Goal: Task Accomplishment & Management: Complete application form

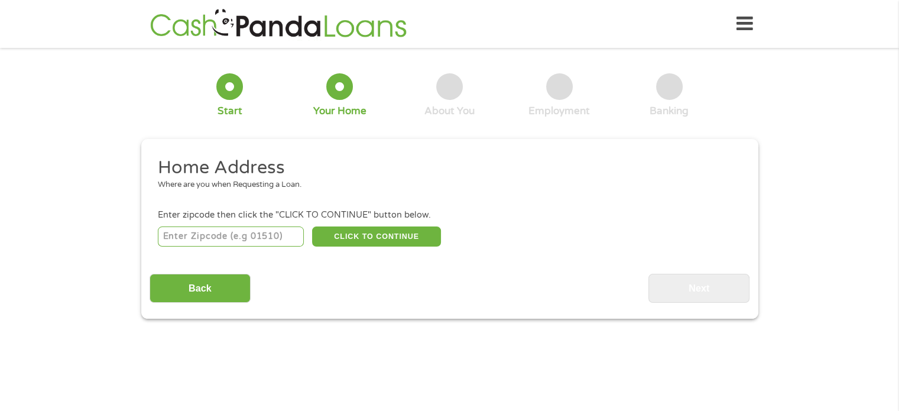
click at [207, 233] on input "number" at bounding box center [231, 236] width 146 height 20
type input "75126"
click at [389, 240] on button "CLICK TO CONTINUE" at bounding box center [376, 236] width 129 height 20
type input "75126"
type input "Forney"
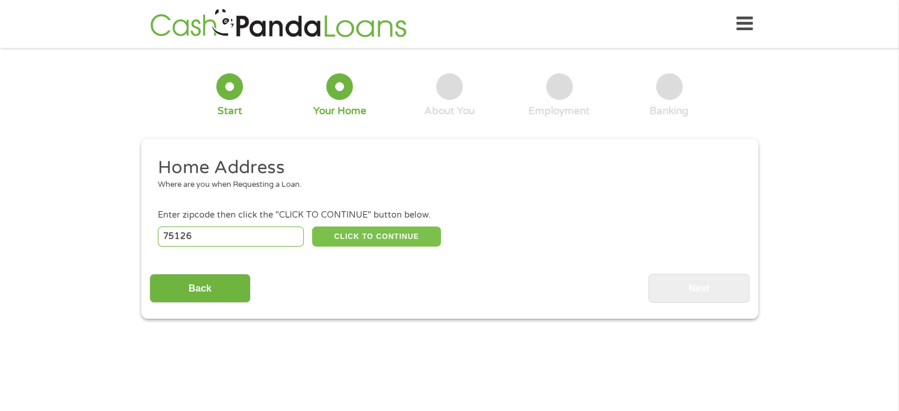
select select "[US_STATE]"
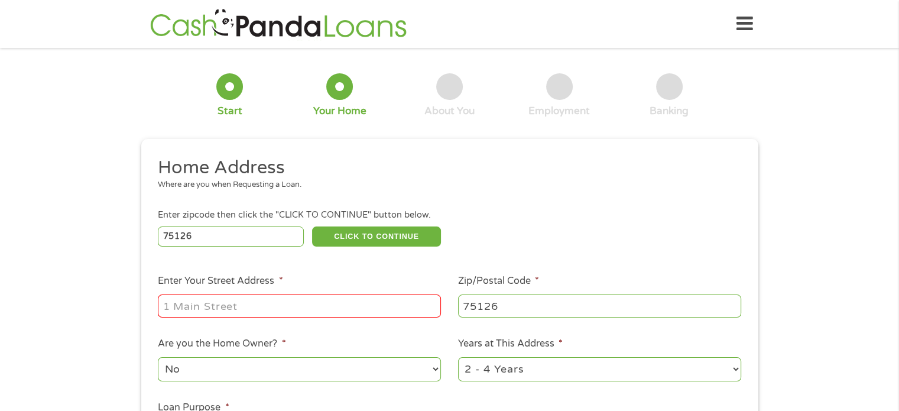
click at [300, 308] on input "Enter Your Street Address *" at bounding box center [299, 305] width 283 height 22
type input "2013 Aster Trail"
click at [539, 376] on select "1 Year or less 1 - 2 Years 2 - 4 Years Over 4 Years" at bounding box center [599, 369] width 283 height 24
select select "60months"
click at [458, 358] on select "1 Year or less 1 - 2 Years 2 - 4 Years Over 4 Years" at bounding box center [599, 369] width 283 height 24
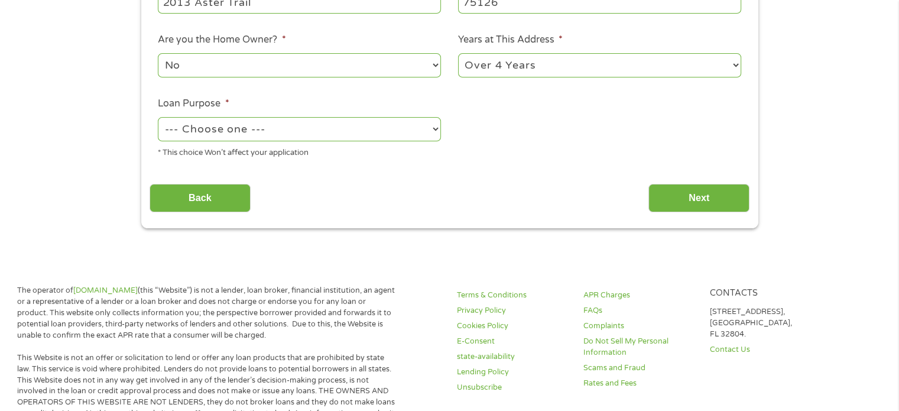
scroll to position [331, 0]
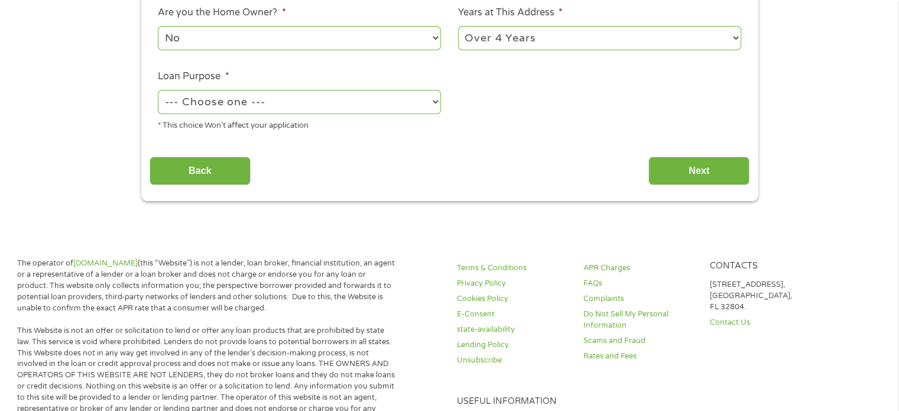
click at [352, 106] on select "--- Choose one --- Pay Bills Debt Consolidation Home Improvement Major Purchase…" at bounding box center [299, 102] width 283 height 24
select select "paybills"
click at [158, 90] on select "--- Choose one --- Pay Bills Debt Consolidation Home Improvement Major Purchase…" at bounding box center [299, 102] width 283 height 24
click at [669, 172] on input "Next" at bounding box center [698, 171] width 101 height 29
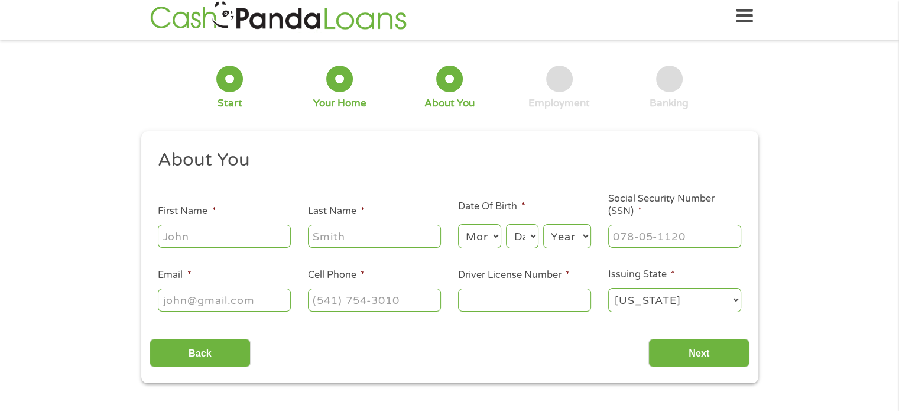
scroll to position [0, 0]
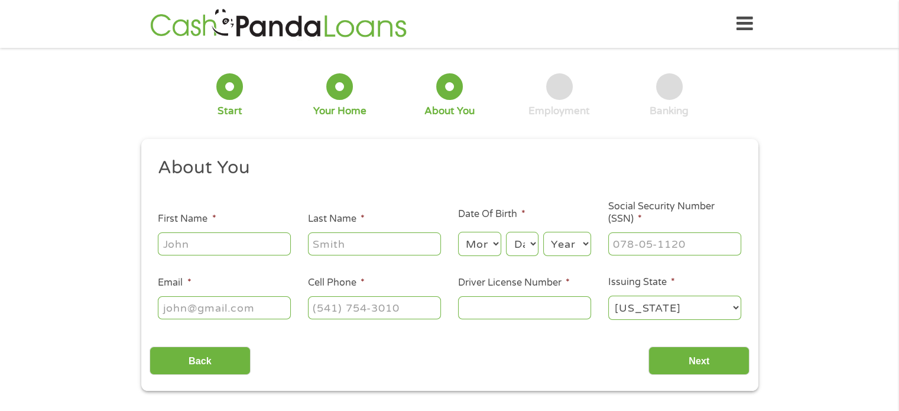
click at [241, 245] on input "First Name *" at bounding box center [224, 243] width 133 height 22
type input "Denisha"
type input "Henry"
click at [481, 258] on ul "About You This field is hidden when viewing the form Title * --- Choose one ---…" at bounding box center [449, 243] width 600 height 174
click at [481, 255] on select "Month 1 2 3 4 5 6 7 8 9 10 11 12" at bounding box center [479, 244] width 43 height 24
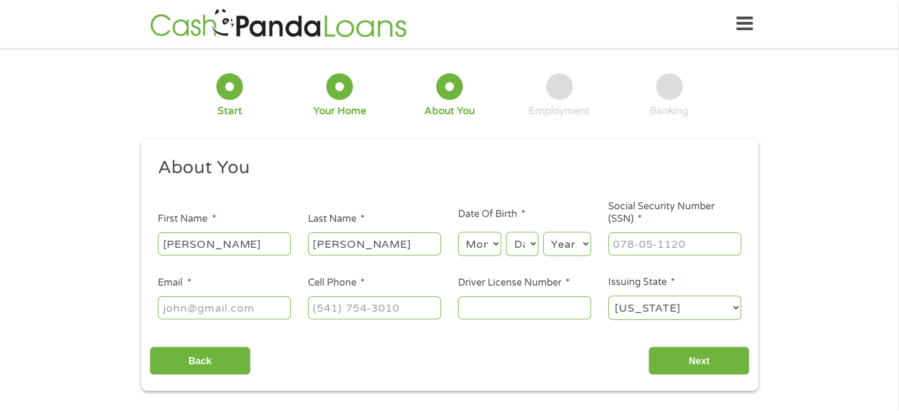
select select "3"
click at [458, 232] on select "Month 1 2 3 4 5 6 7 8 9 10 11 12" at bounding box center [479, 244] width 43 height 24
click at [523, 249] on select "Day 1 2 3 4 5 6 7 8 9 10 11 12 13 14 15 16 17 18 19 20 21 22 23 24 25 26 27 28 …" at bounding box center [522, 244] width 32 height 24
select select "5"
click at [506, 232] on select "Day 1 2 3 4 5 6 7 8 9 10 11 12 13 14 15 16 17 18 19 20 21 22 23 24 25 26 27 28 …" at bounding box center [522, 244] width 32 height 24
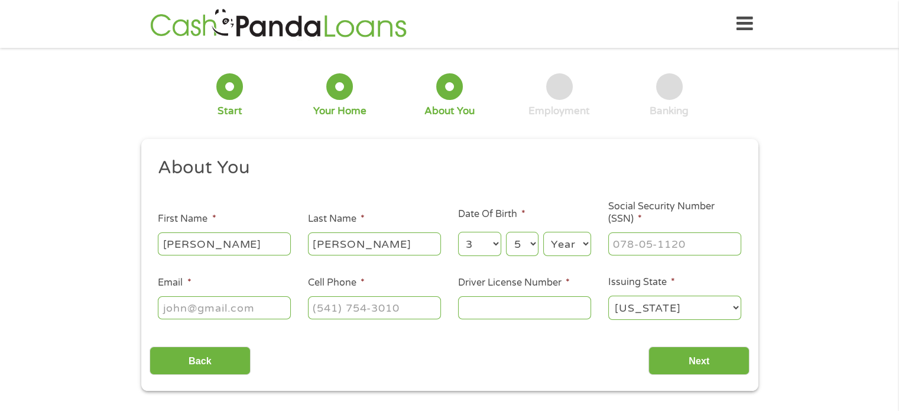
click at [578, 245] on select "Year 2007 2006 2005 2004 2003 2002 2001 2000 1999 1998 1997 1996 1995 1994 1993…" at bounding box center [567, 244] width 48 height 24
select select "1981"
click at [543, 232] on select "Year 2007 2006 2005 2004 2003 2002 2001 2000 1999 1998 1997 1996 1995 1994 1993…" at bounding box center [567, 244] width 48 height 24
click at [608, 248] on input "___-__-____" at bounding box center [674, 243] width 133 height 22
type input "463-55-7775"
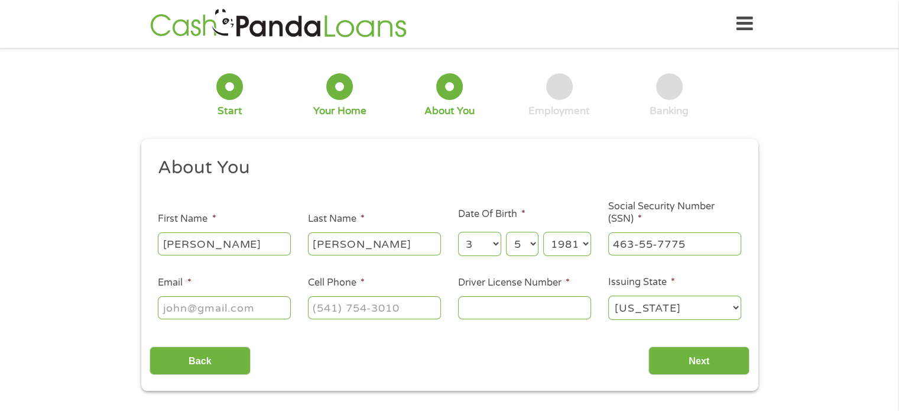
click at [246, 307] on input "Email *" at bounding box center [224, 307] width 133 height 22
type input "rashae305@yahoo.com"
type input "(214) 893-2077"
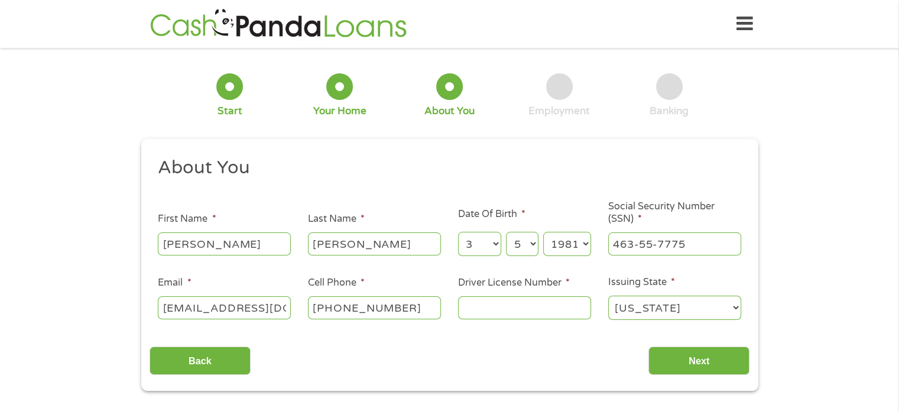
click at [530, 318] on input "Driver License Number *" at bounding box center [524, 307] width 133 height 22
type input "27586385"
click at [717, 357] on input "Next" at bounding box center [698, 360] width 101 height 29
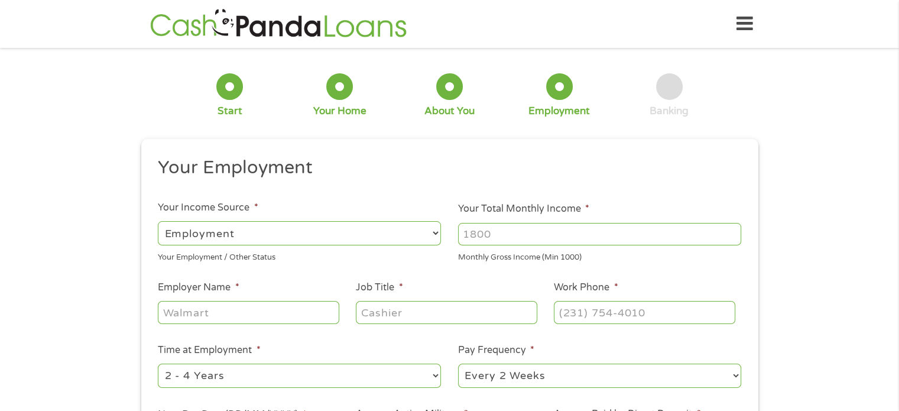
click at [559, 237] on input "Your Total Monthly Income *" at bounding box center [599, 234] width 283 height 22
type input "7000"
click at [312, 307] on input "Employer Name *" at bounding box center [248, 312] width 181 height 22
click at [291, 309] on input "Enterprise Solutions COnsulting" at bounding box center [248, 312] width 181 height 22
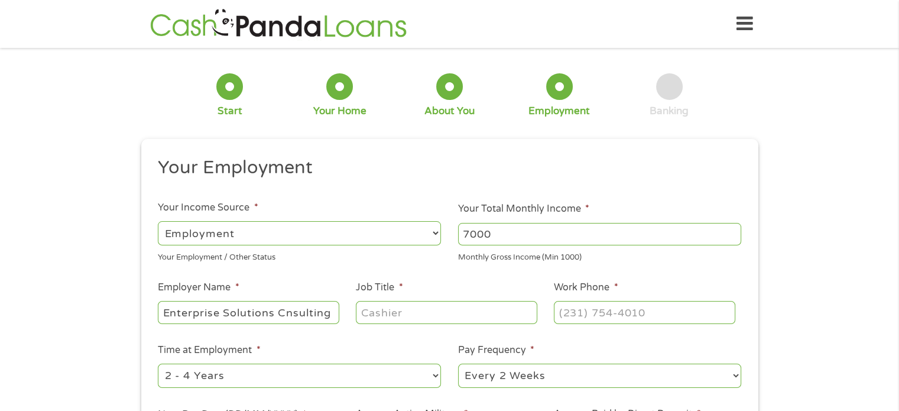
scroll to position [0, 0]
type input "Enterprise Solutions Consulting"
click at [386, 315] on input "Job Title *" at bounding box center [446, 312] width 181 height 22
type input "HR Manager"
click at [569, 310] on input "(___) ___-____" at bounding box center [644, 312] width 181 height 22
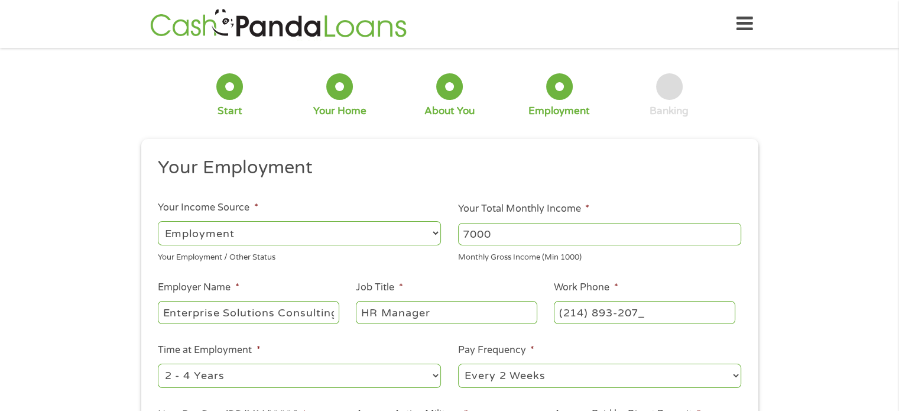
type input "(214) 893-2077"
click at [494, 370] on select "--- Choose one --- Every 2 Weeks Every Week Monthly Semi-Monthly" at bounding box center [599, 375] width 283 height 24
select select "semimonthly"
click at [458, 364] on select "--- Choose one --- Every 2 Weeks Every Week Monthly Semi-Monthly" at bounding box center [599, 375] width 283 height 24
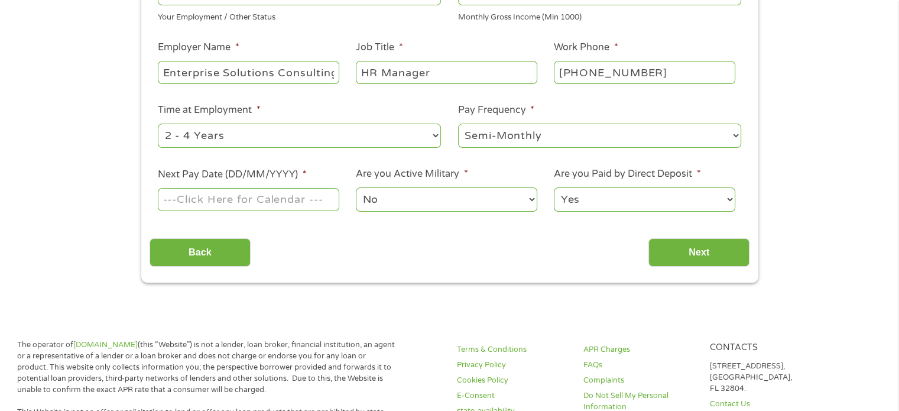
scroll to position [265, 0]
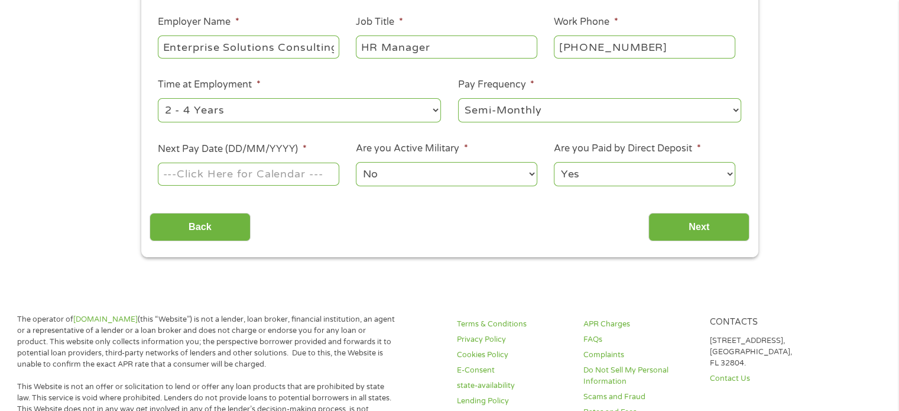
click at [272, 183] on input "Next Pay Date (DD/MM/YYYY) *" at bounding box center [248, 173] width 181 height 22
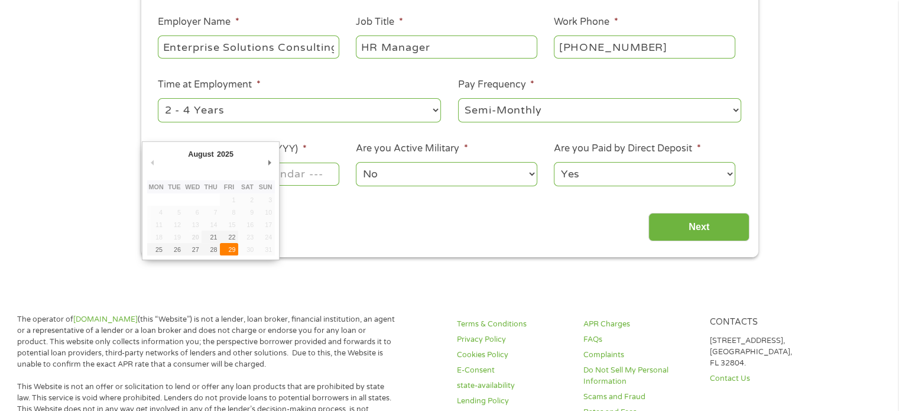
type input "29/08/2025"
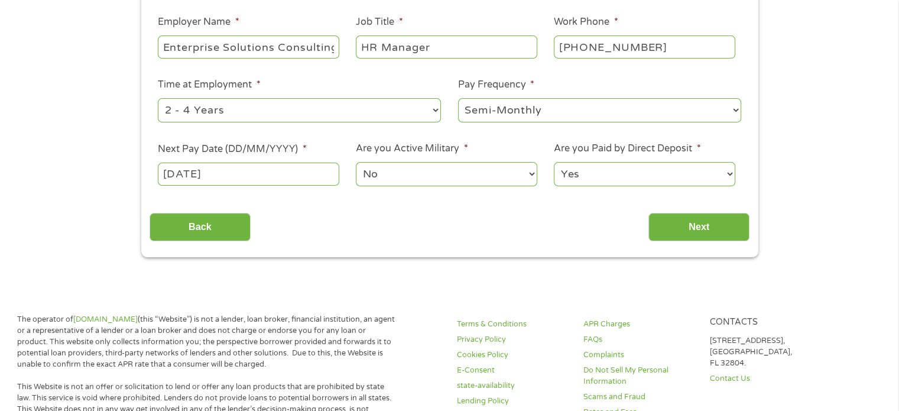
click at [415, 168] on select "No Yes" at bounding box center [446, 174] width 181 height 24
click at [558, 220] on div "Back Next" at bounding box center [449, 222] width 600 height 37
click at [659, 227] on input "Next" at bounding box center [698, 227] width 101 height 29
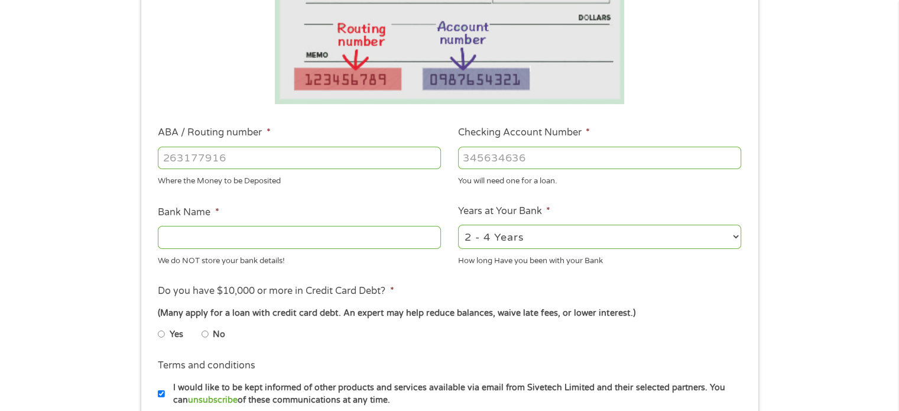
scroll to position [317, 0]
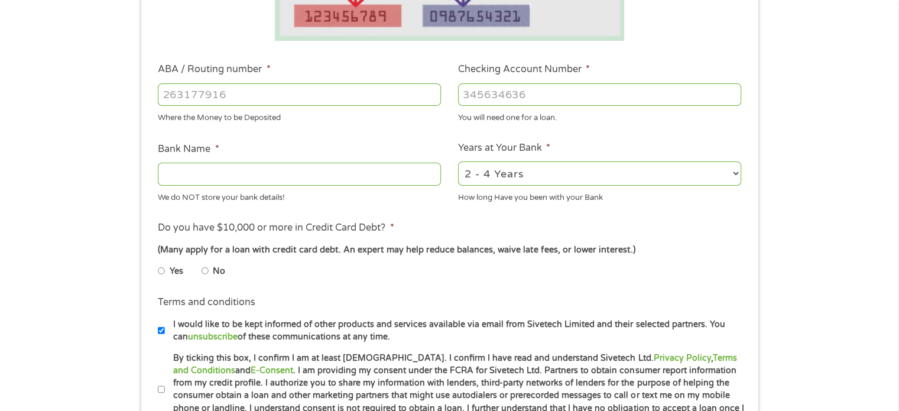
click at [395, 84] on input "ABA / Routing number *" at bounding box center [299, 94] width 283 height 22
type input "111000025"
type input "BANK OF AMERICA NA"
type input "111000025"
type input "488128763595"
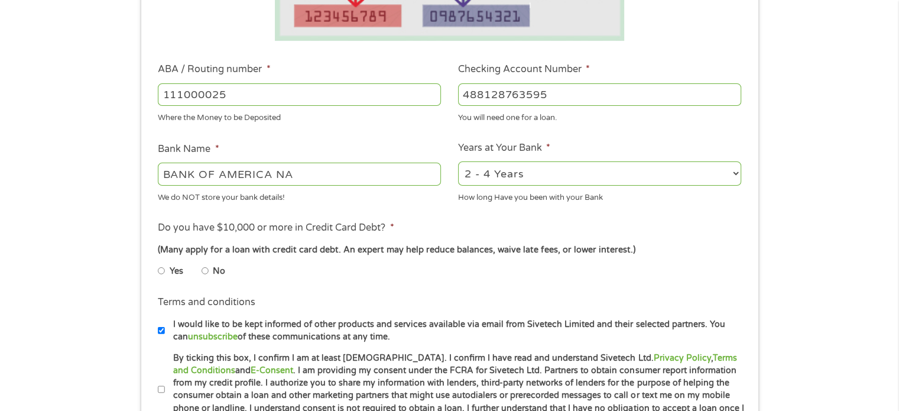
click at [481, 170] on select "2 - 4 Years 6 - 12 Months 1 - 2 Years Over 4 Years" at bounding box center [599, 173] width 283 height 24
select select "12months"
click at [458, 161] on select "2 - 4 Years 6 - 12 Months 1 - 2 Years Over 4 Years" at bounding box center [599, 173] width 283 height 24
click at [204, 274] on input "No" at bounding box center [204, 270] width 7 height 19
radio input "true"
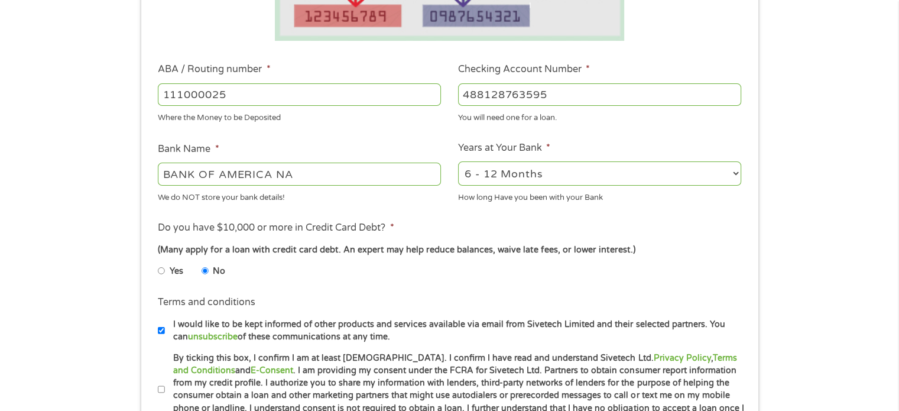
click at [165, 388] on label "By ticking this box, I confirm I am at least 18 years old. I confirm I have rea…" at bounding box center [455, 389] width 580 height 76
click at [165, 388] on input "By ticking this box, I confirm I am at least 18 years old. I confirm I have rea…" at bounding box center [161, 389] width 7 height 19
checkbox input "true"
click at [159, 331] on input "I would like to be kept informed of other products and services available via e…" at bounding box center [161, 330] width 7 height 19
checkbox input "false"
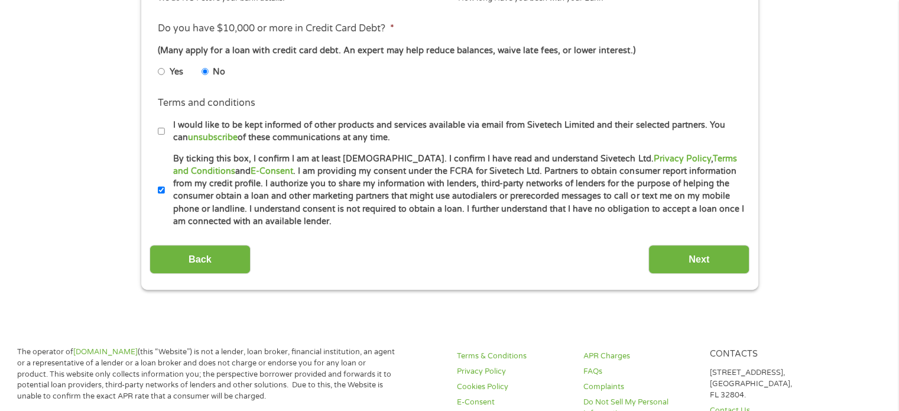
scroll to position [543, 0]
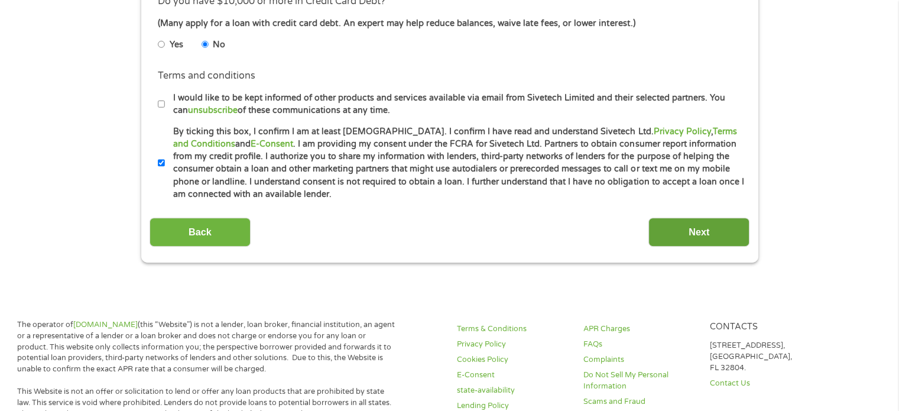
click at [704, 233] on input "Next" at bounding box center [698, 231] width 101 height 29
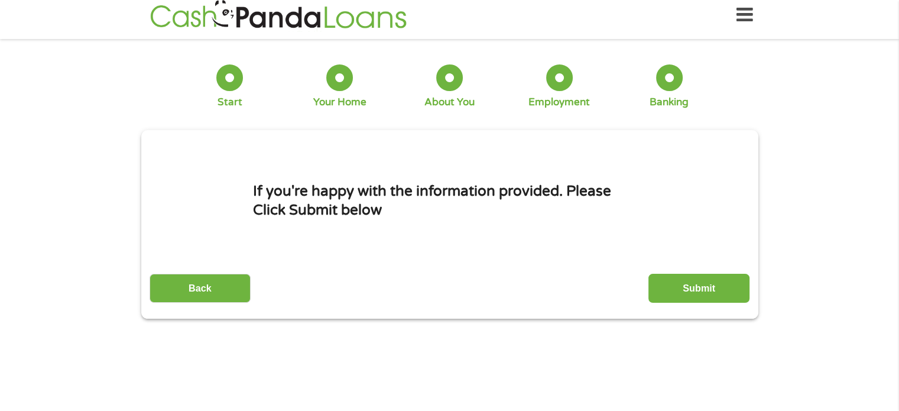
scroll to position [0, 0]
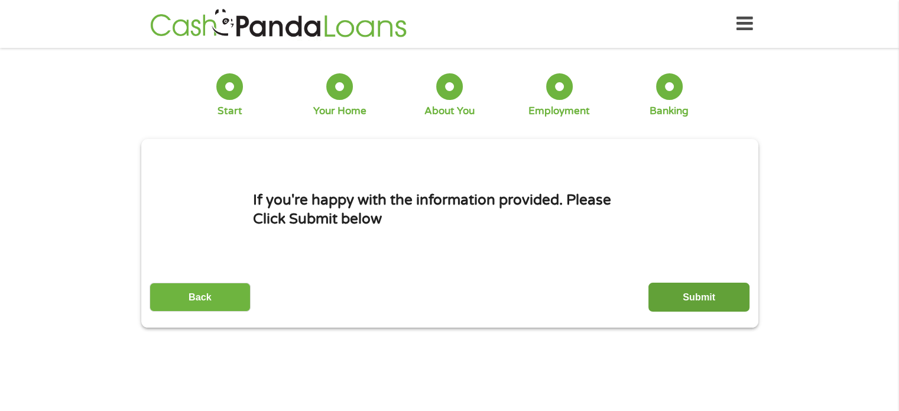
click at [704, 293] on input "Submit" at bounding box center [698, 296] width 101 height 29
